Goal: Task Accomplishment & Management: Use online tool/utility

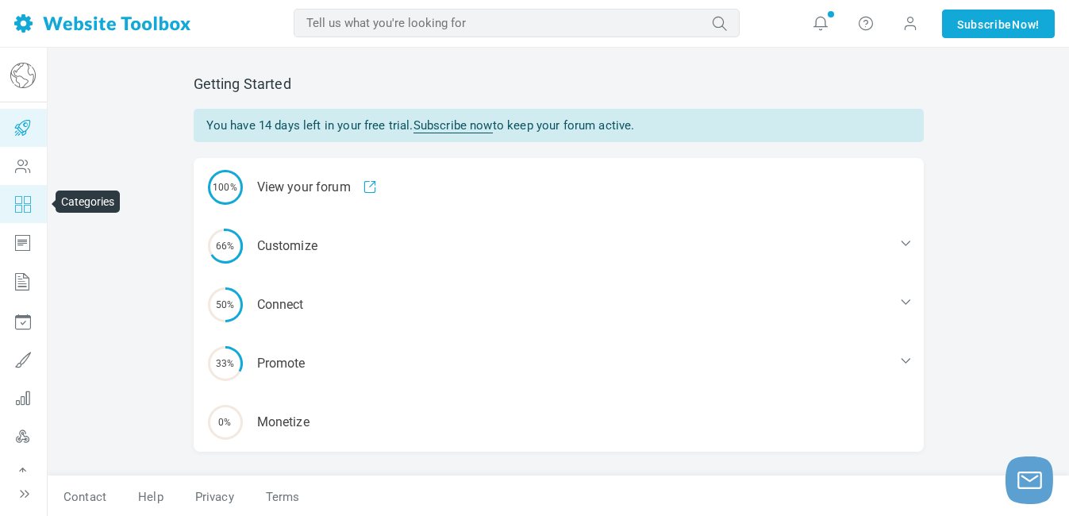
click at [23, 203] on icon at bounding box center [23, 204] width 48 height 38
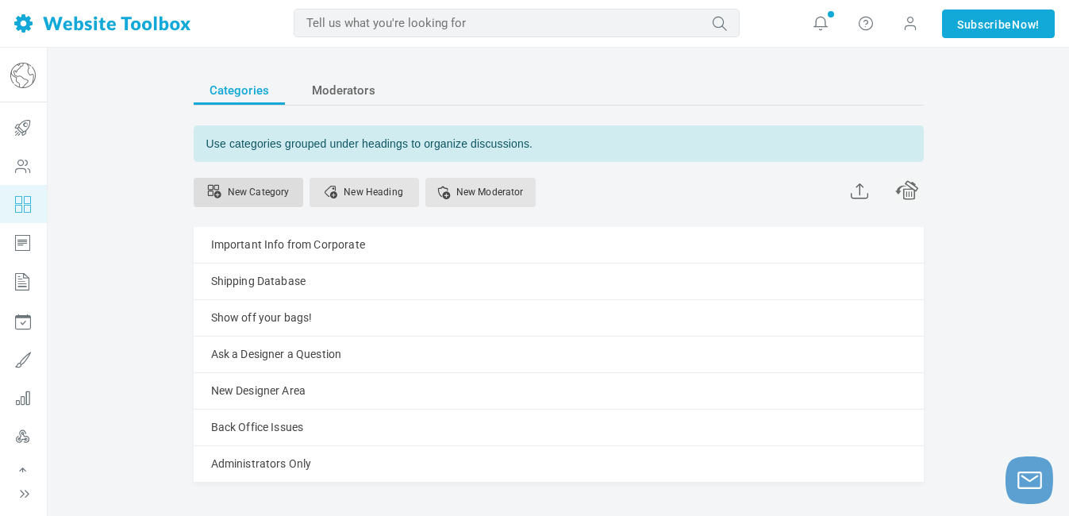
click at [282, 196] on link "New Category" at bounding box center [249, 192] width 110 height 29
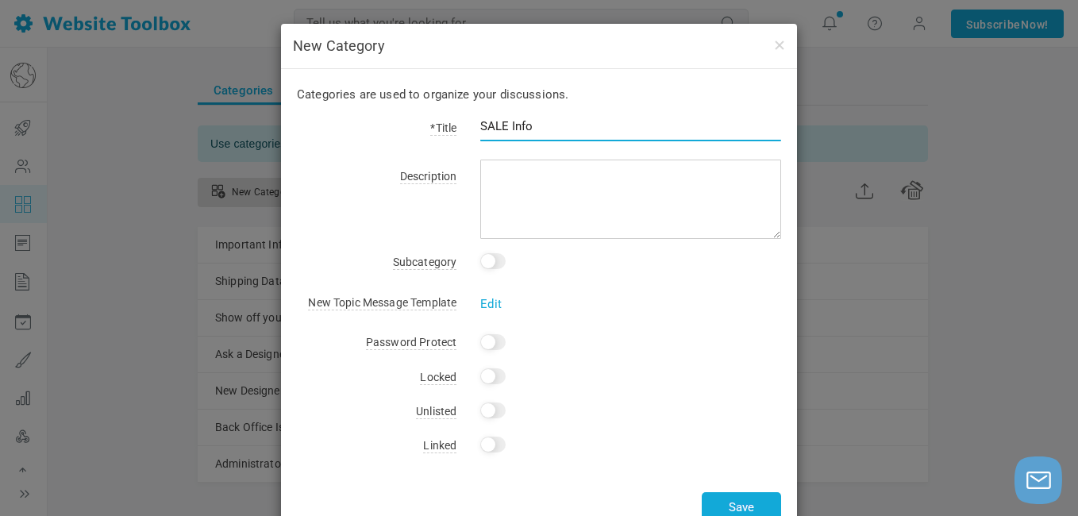
type input "SALE Info"
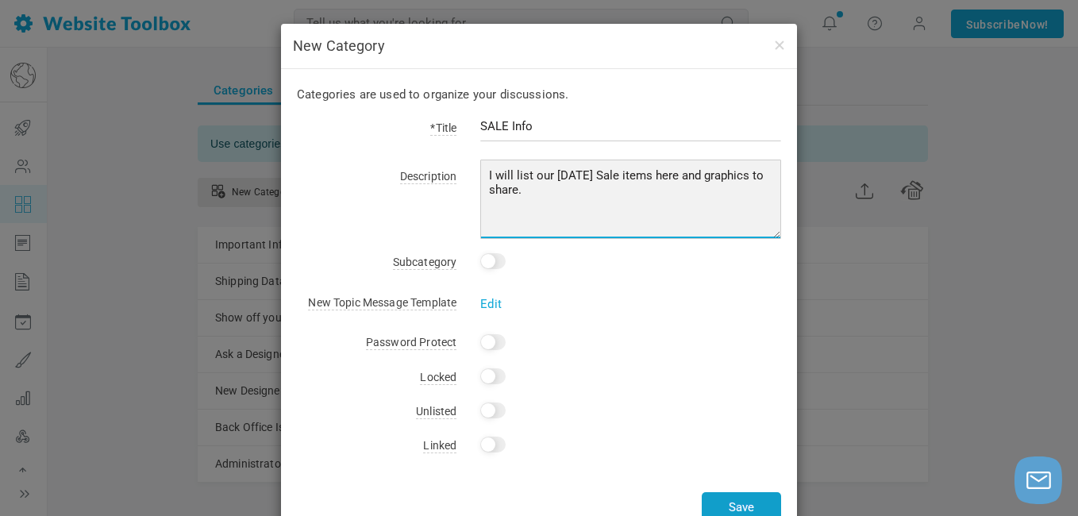
type textarea "I will list our Tuesday Sale items here and graphics to share."
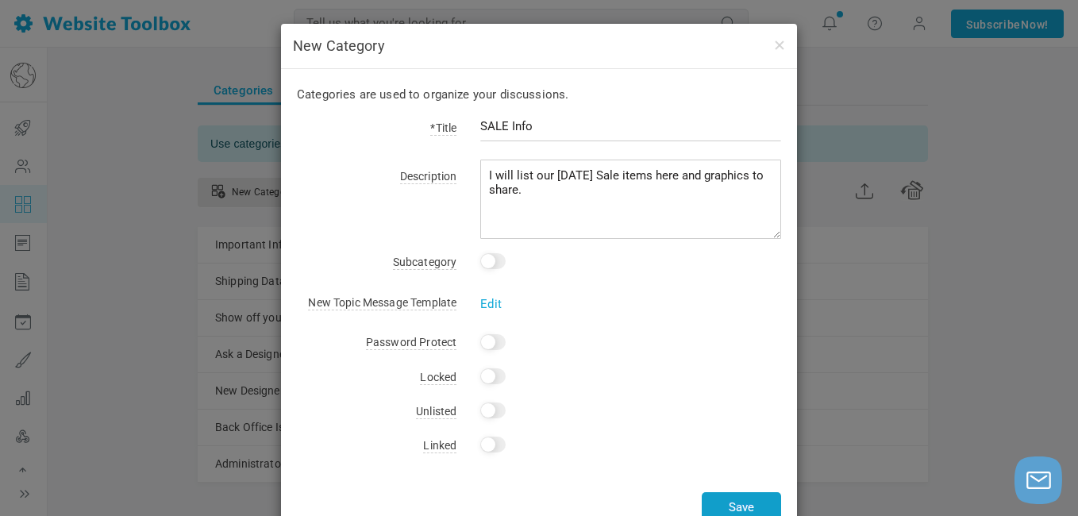
click at [740, 509] on button "Save" at bounding box center [741, 507] width 79 height 31
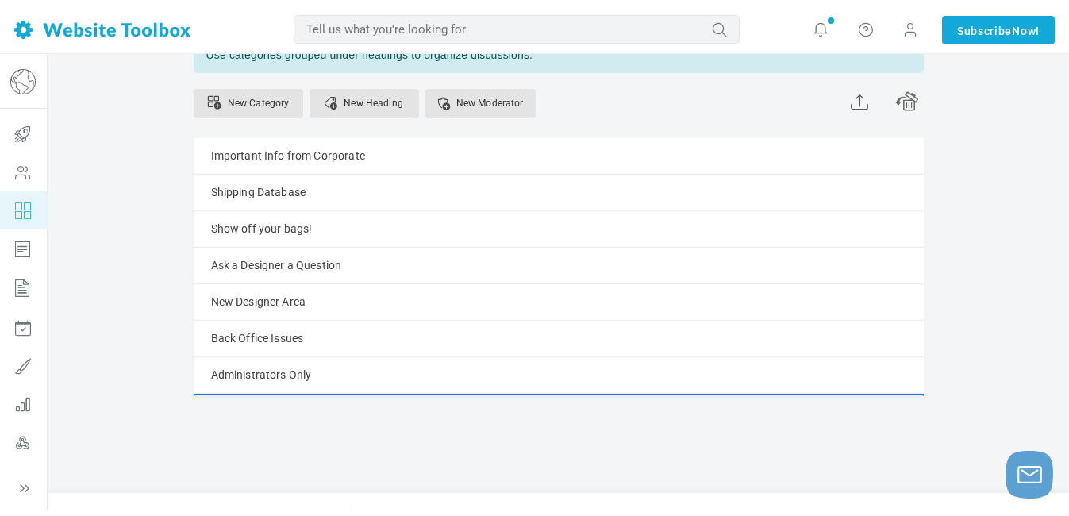
scroll to position [129, 0]
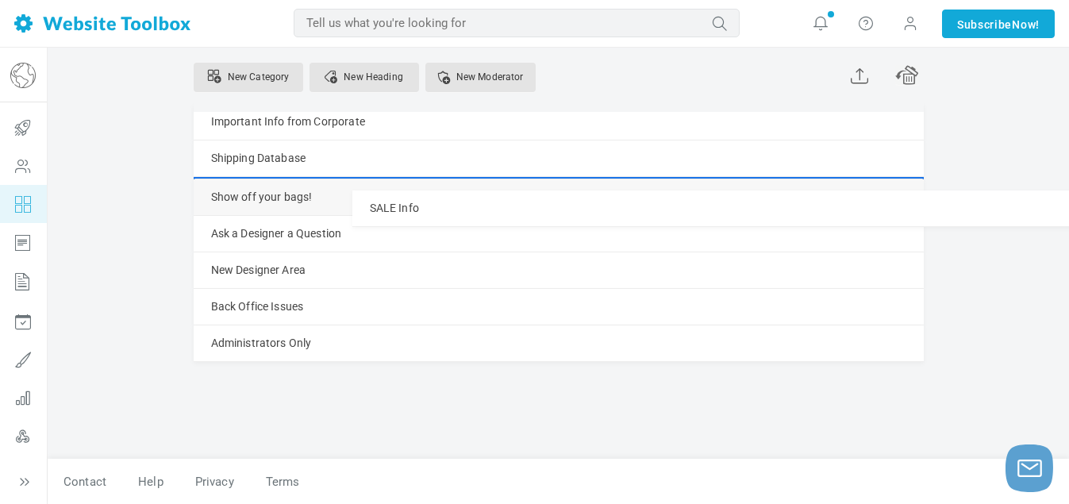
drag, startPoint x: 266, startPoint y: 507, endPoint x: 283, endPoint y: 183, distance: 324.2
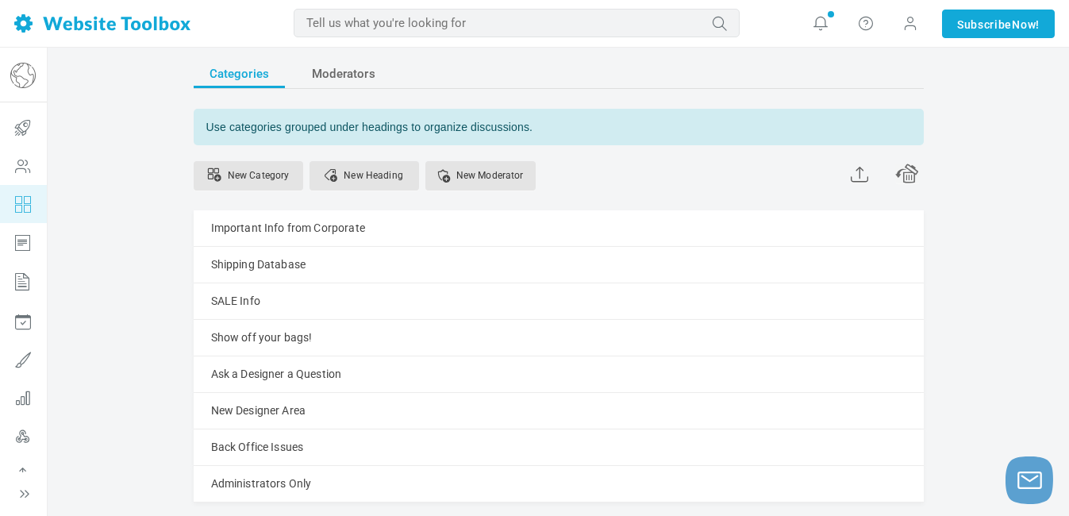
scroll to position [0, 0]
